Goal: Information Seeking & Learning: Compare options

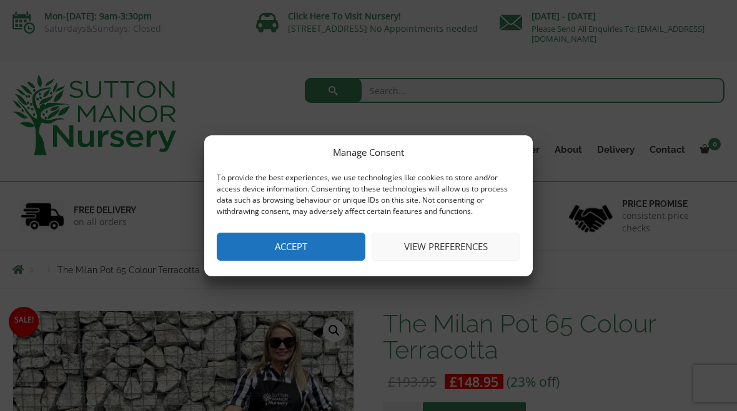
click at [332, 241] on button "Accept" at bounding box center [291, 247] width 149 height 28
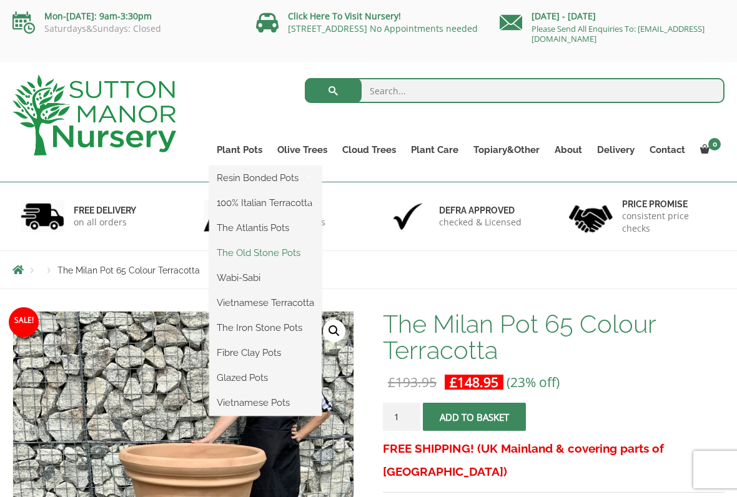
click at [306, 252] on link "The Old Stone Pots" at bounding box center [265, 252] width 112 height 19
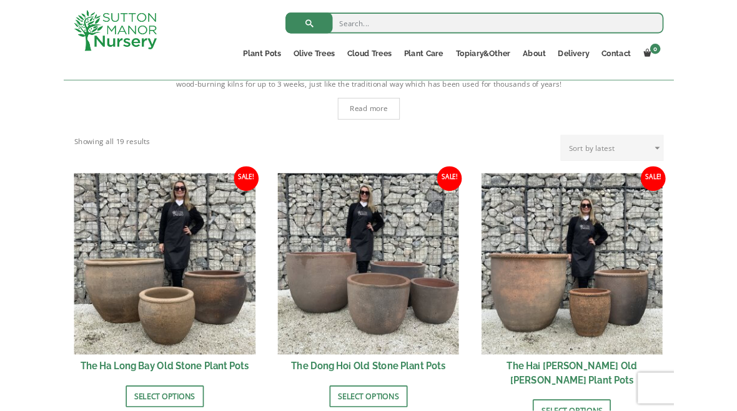
scroll to position [313, 0]
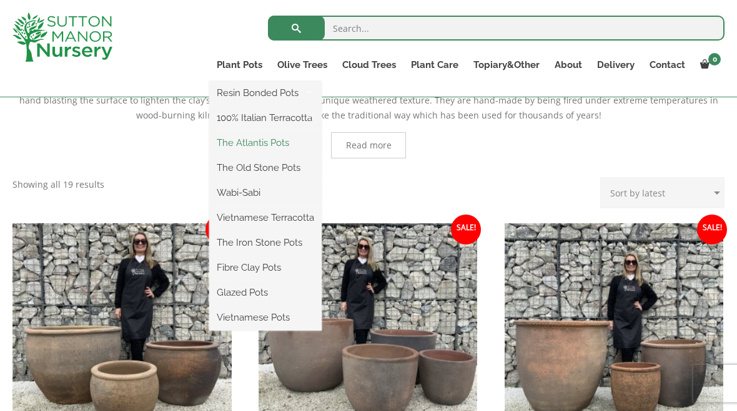
click at [295, 143] on link "The Atlantis Pots" at bounding box center [265, 143] width 112 height 19
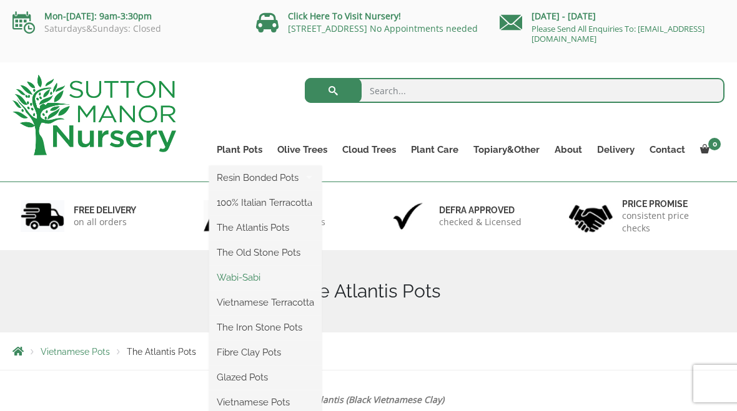
click at [296, 278] on link "Wabi-Sabi" at bounding box center [265, 277] width 112 height 19
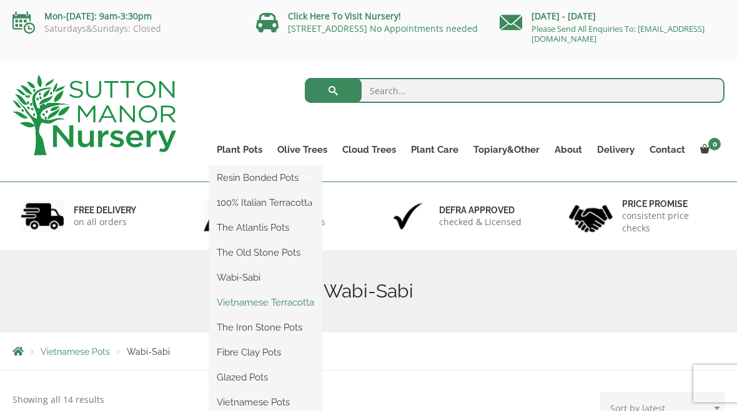
click at [316, 305] on link "Vietnamese Terracotta" at bounding box center [265, 302] width 112 height 19
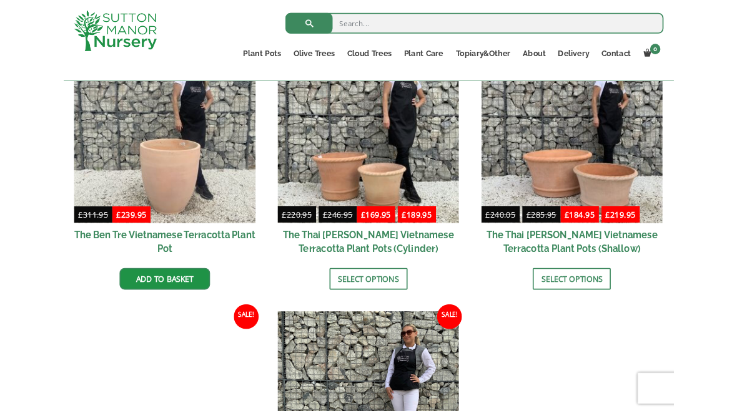
scroll to position [365, 0]
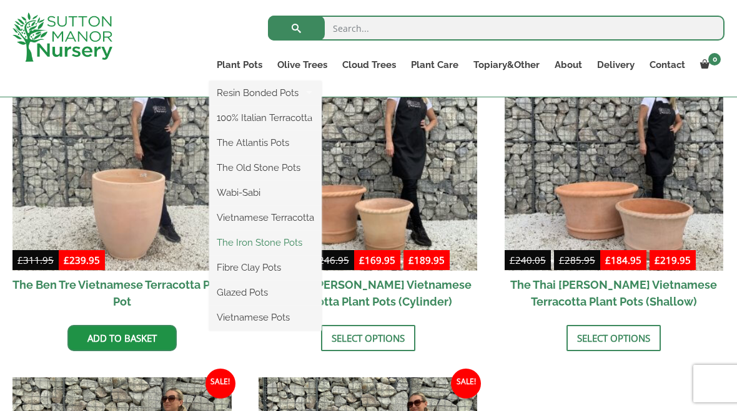
click at [307, 248] on link "The Iron Stone Pots" at bounding box center [265, 242] width 112 height 19
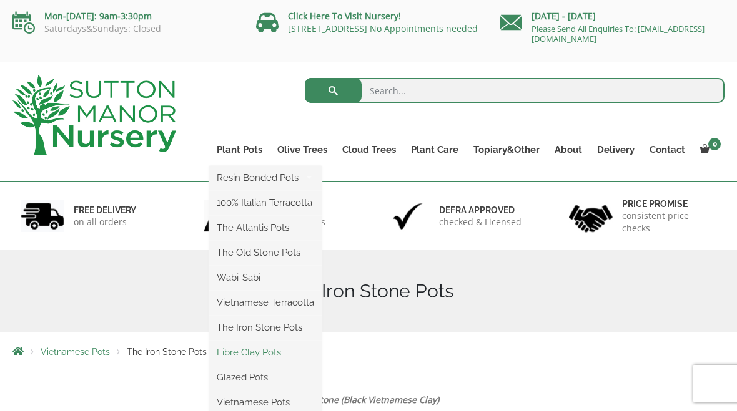
click at [294, 356] on link "Fibre Clay Pots" at bounding box center [265, 352] width 112 height 19
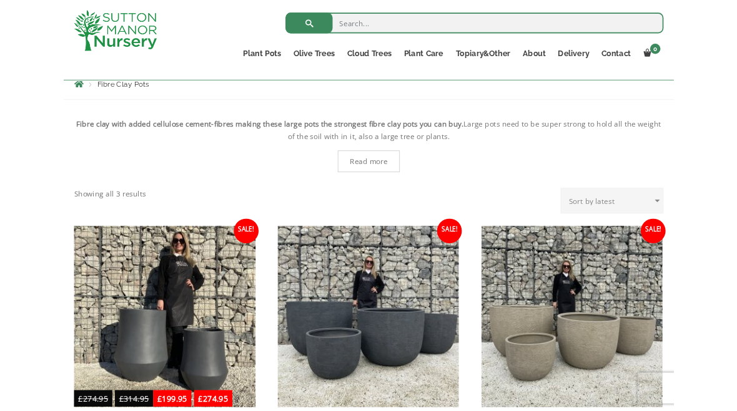
scroll to position [225, 0]
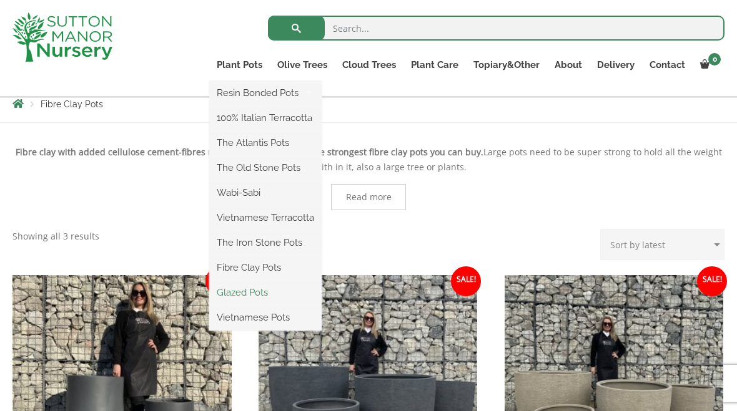
click at [297, 297] on link "Glazed Pots" at bounding box center [265, 292] width 112 height 19
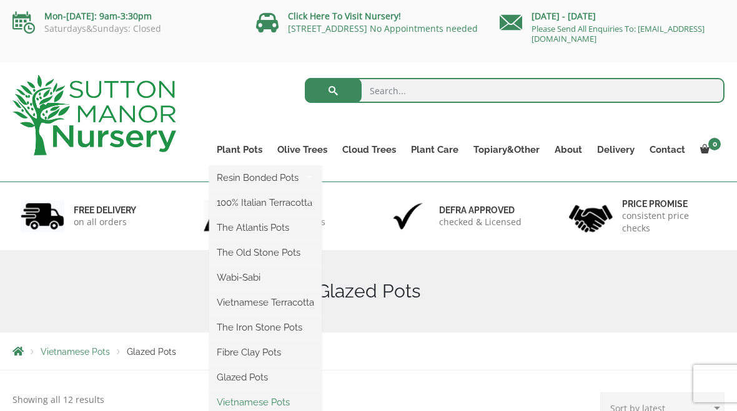
click at [300, 404] on link "Vietnamese Pots" at bounding box center [265, 402] width 112 height 19
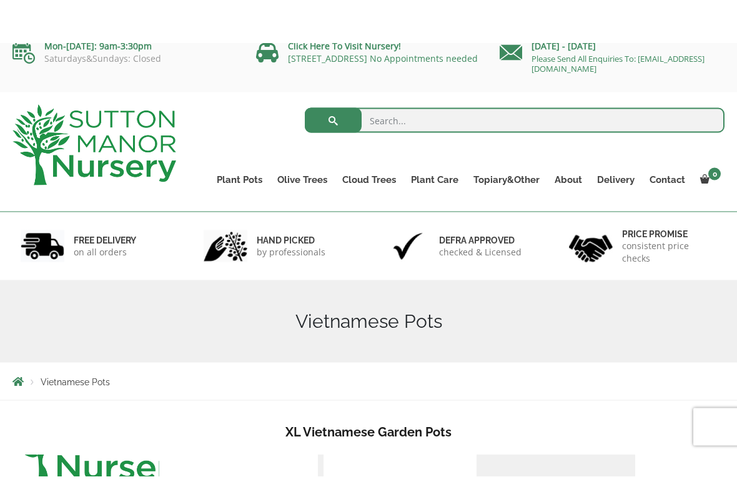
scroll to position [14, 0]
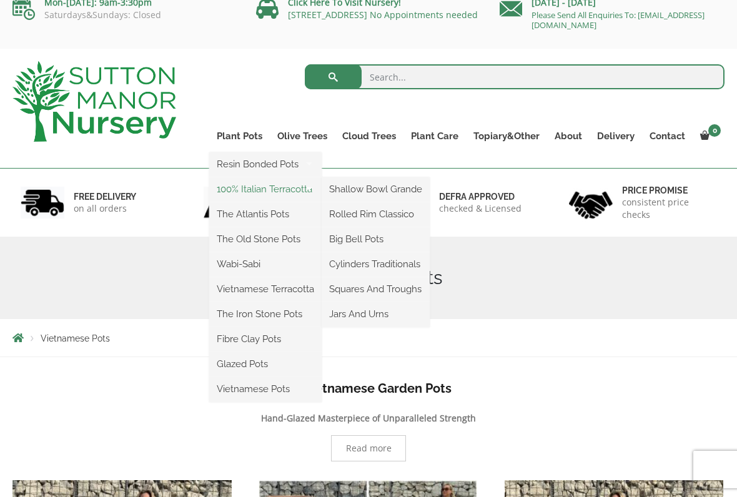
click at [290, 191] on link "100% Italian Terracotta" at bounding box center [265, 189] width 112 height 19
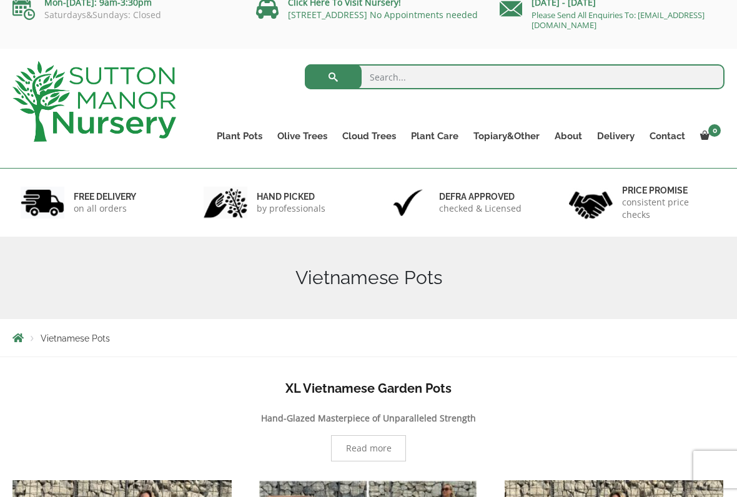
click at [506, 380] on h4 "XL Vietnamese Garden Pots" at bounding box center [368, 388] width 712 height 19
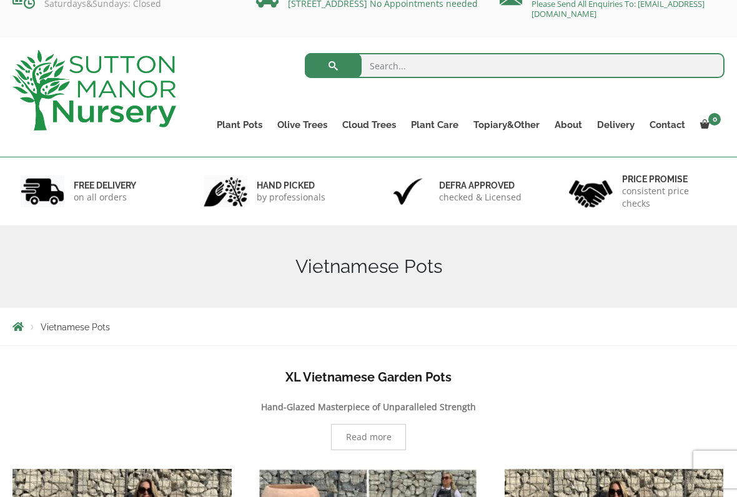
scroll to position [24, 0]
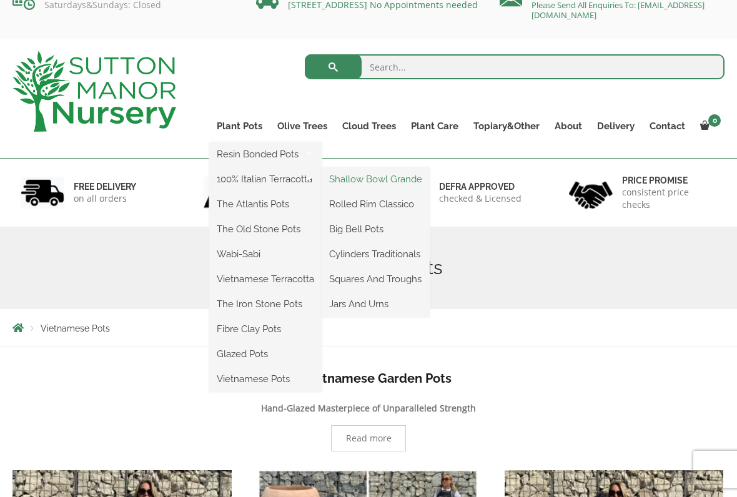
click at [415, 182] on link "Shallow Bowl Grande" at bounding box center [375, 179] width 108 height 19
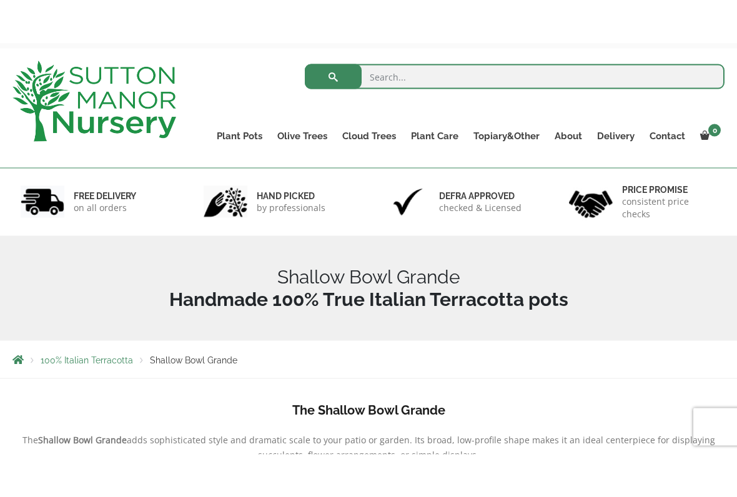
scroll to position [48, 0]
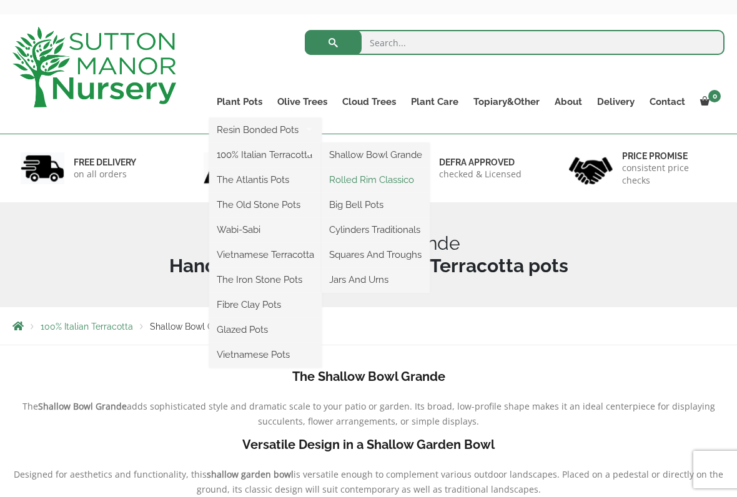
click at [409, 184] on link "Rolled Rim Classico" at bounding box center [375, 179] width 108 height 19
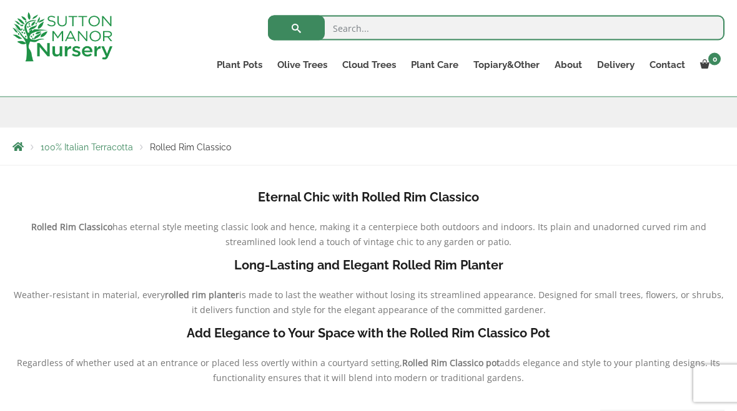
scroll to position [158, 0]
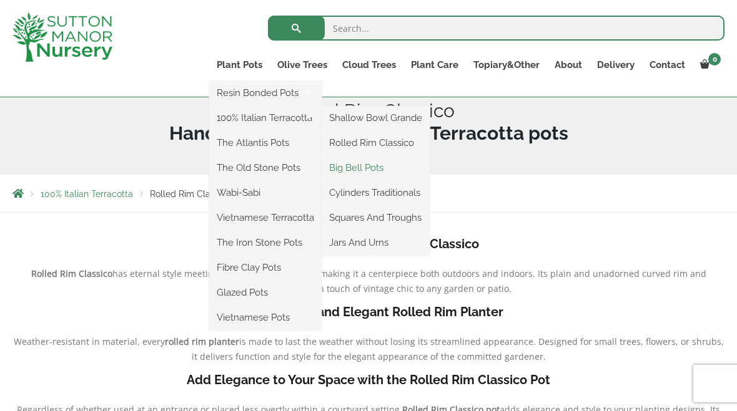
click at [395, 173] on link "Big Bell Pots" at bounding box center [375, 168] width 108 height 19
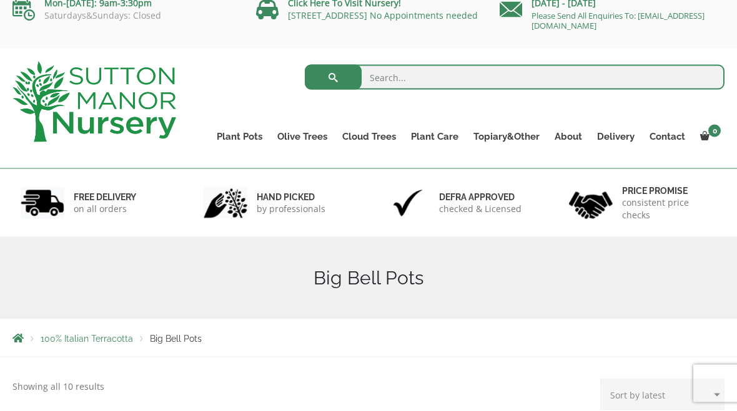
scroll to position [14, 0]
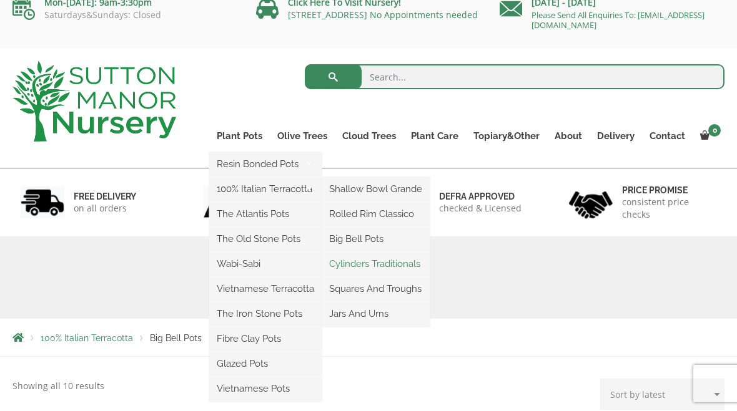
click at [415, 266] on link "Cylinders Traditionals" at bounding box center [375, 264] width 108 height 19
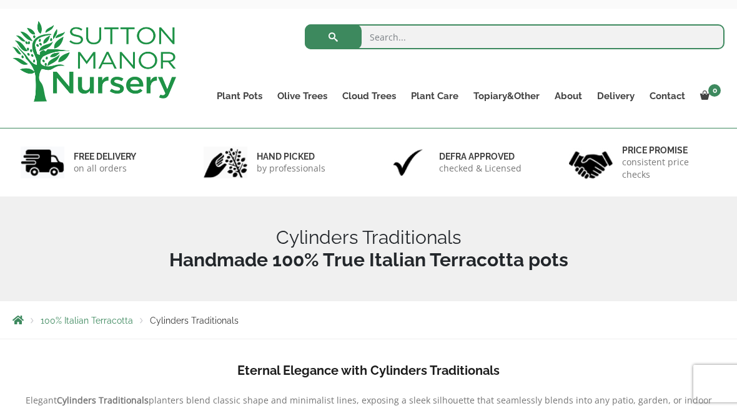
scroll to position [53, 0]
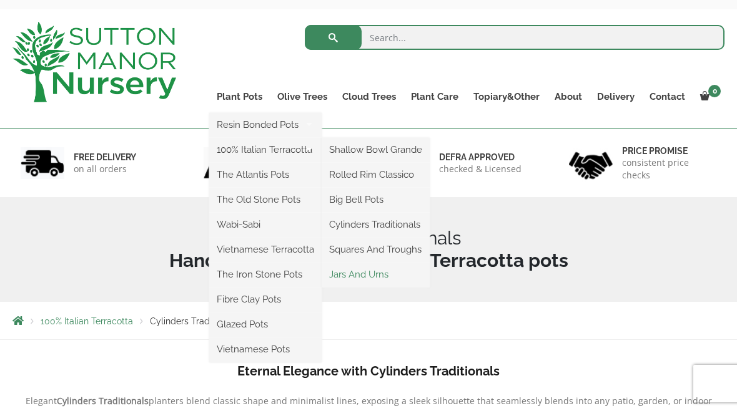
click at [389, 279] on link "Jars And Urns" at bounding box center [375, 274] width 108 height 19
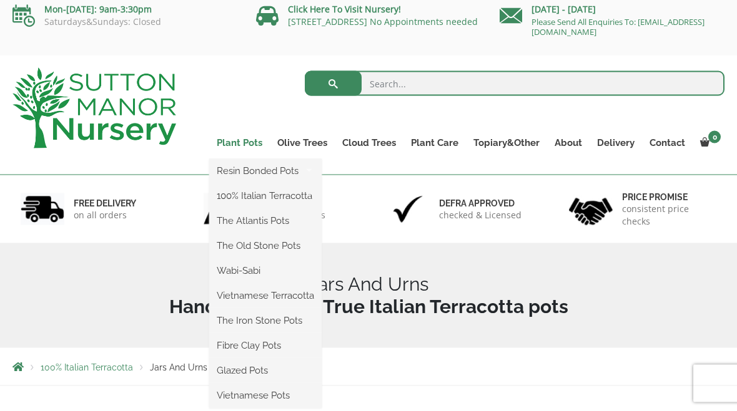
scroll to position [7, 0]
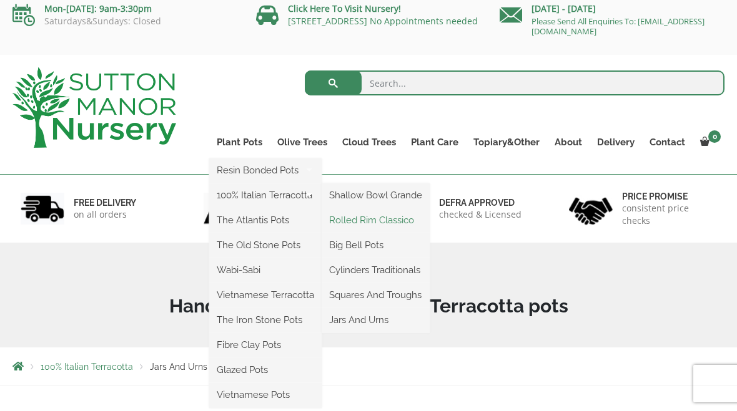
click at [409, 225] on link "Rolled Rim Classico" at bounding box center [375, 220] width 108 height 19
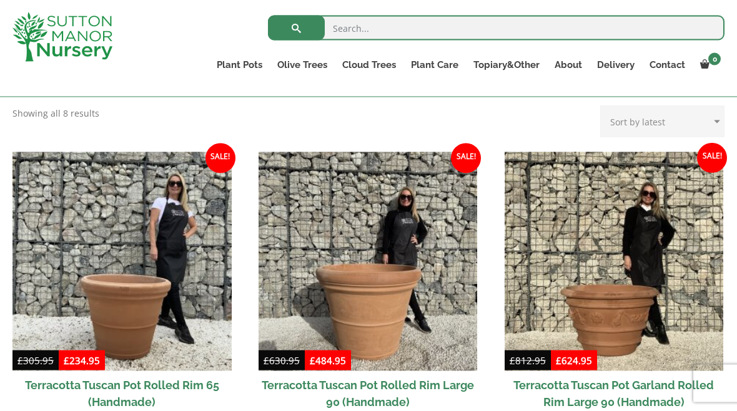
scroll to position [468, 0]
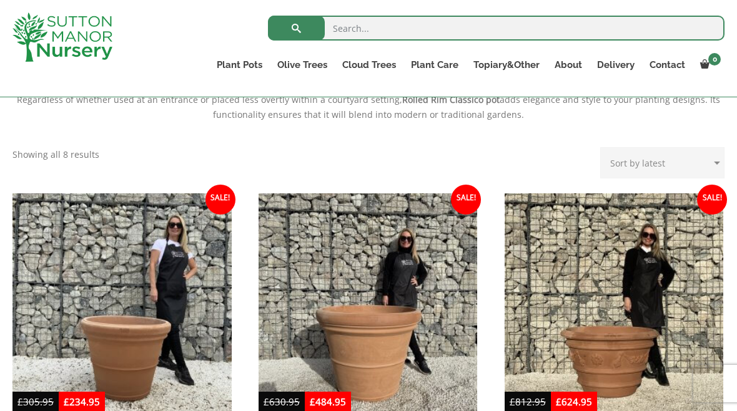
click at [699, 168] on select "Sort by popularity Sort by latest Sort by price: low to high Sort by price: hig…" at bounding box center [662, 162] width 124 height 31
select select "price"
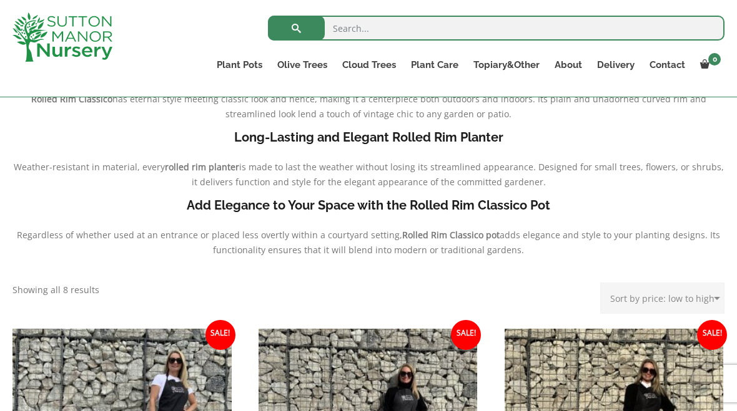
scroll to position [426, 0]
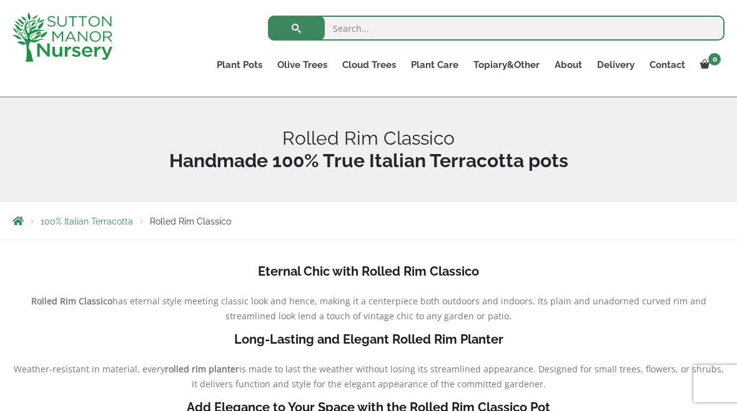
scroll to position [112, 0]
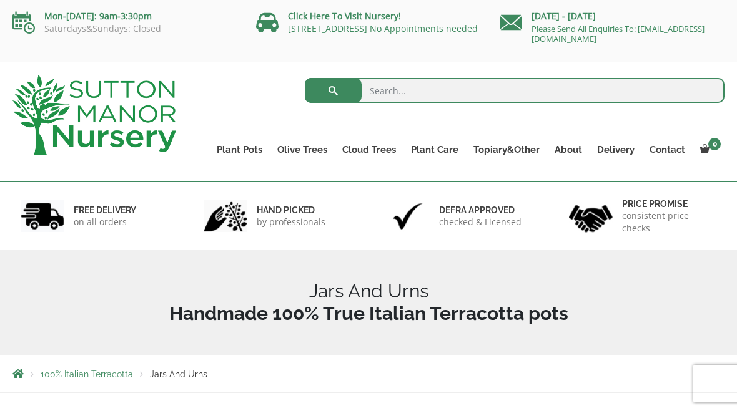
scroll to position [7, 0]
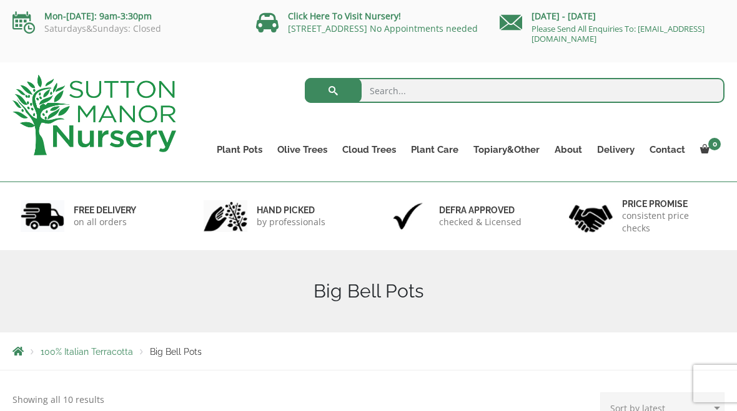
scroll to position [14, 0]
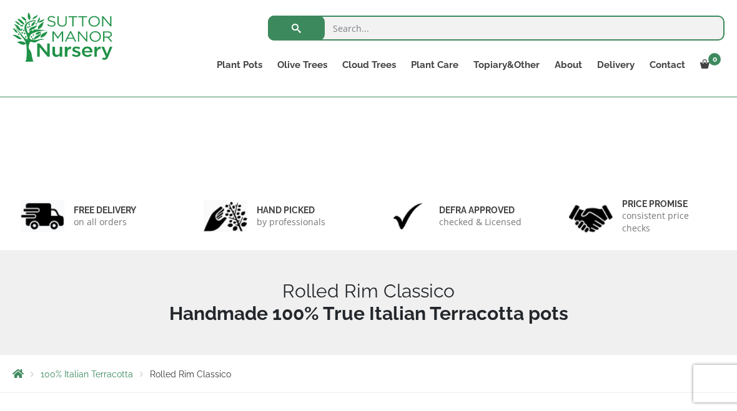
scroll to position [158, 0]
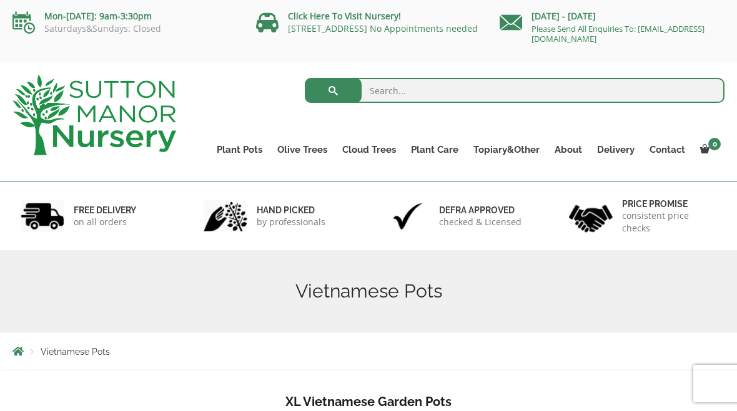
scroll to position [59, 0]
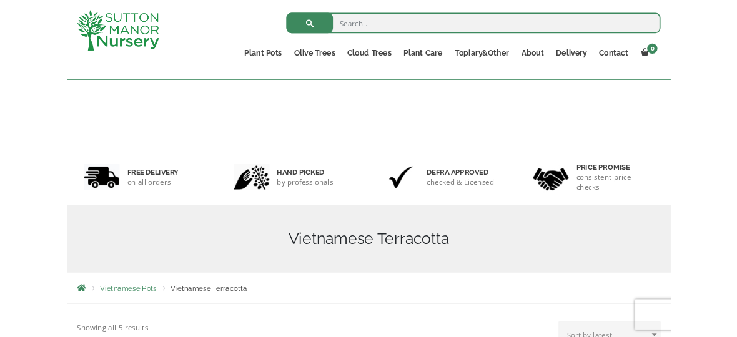
scroll to position [365, 0]
